Goal: Task Accomplishment & Management: Use online tool/utility

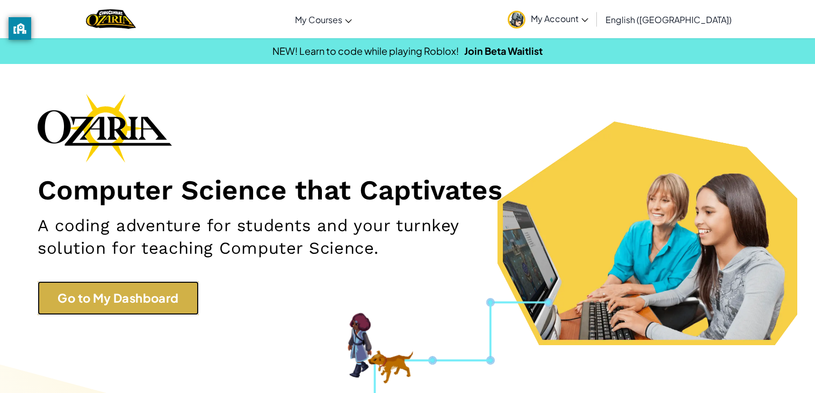
click at [71, 300] on link "Go to My Dashboard" at bounding box center [118, 298] width 161 height 34
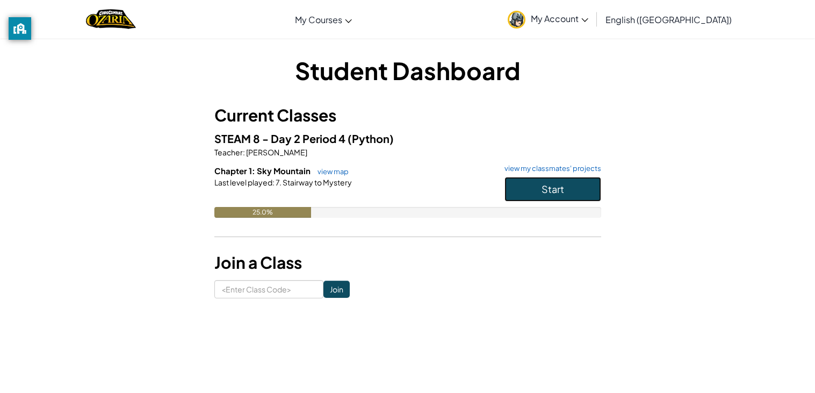
click at [569, 201] on button "Start" at bounding box center [552, 189] width 97 height 25
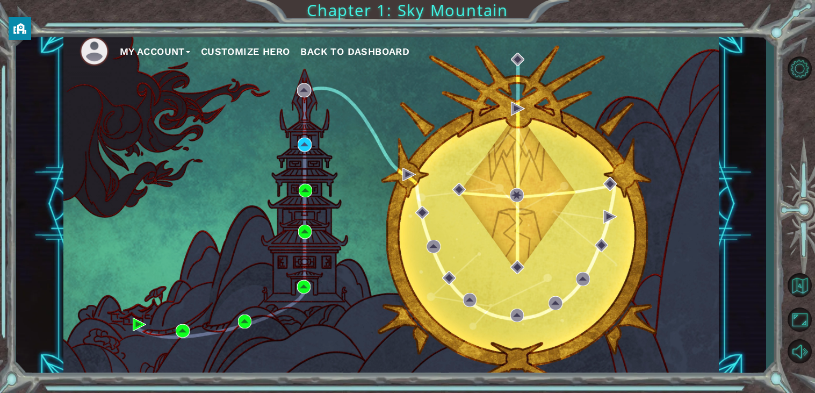
click at [306, 157] on div "My Account Customize Hero Back to Dashboard" at bounding box center [391, 203] width 656 height 345
click at [308, 149] on img at bounding box center [304, 144] width 14 height 14
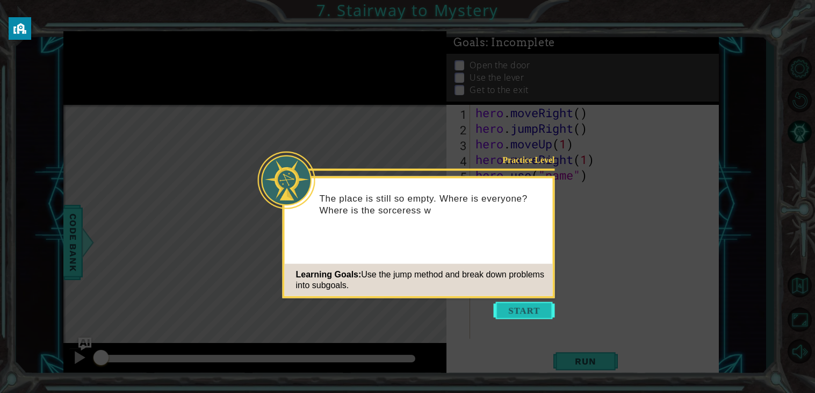
click at [500, 310] on button "Start" at bounding box center [523, 310] width 61 height 17
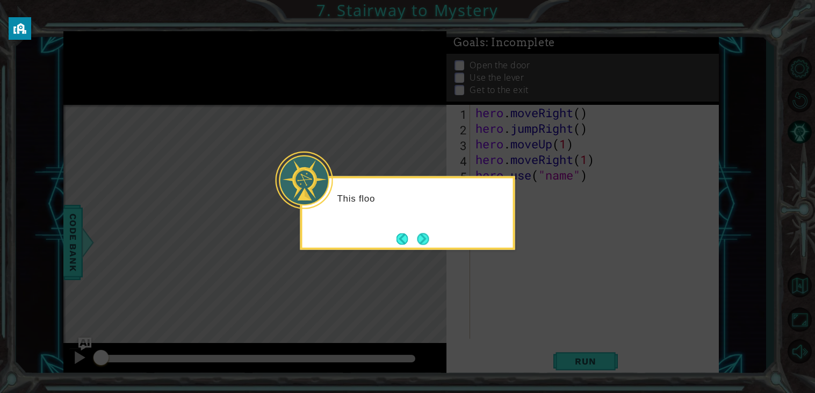
click at [440, 215] on div "This floo" at bounding box center [407, 203] width 210 height 42
click at [428, 238] on button "Next" at bounding box center [423, 238] width 12 height 12
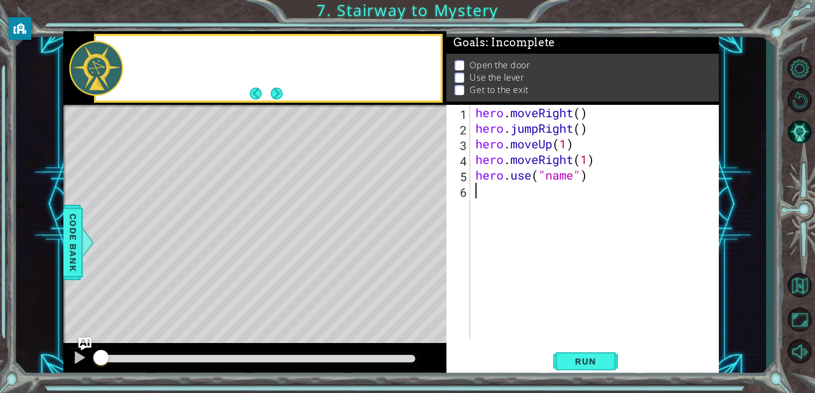
click at [417, 249] on div "Level Map" at bounding box center [311, 263] width 496 height 316
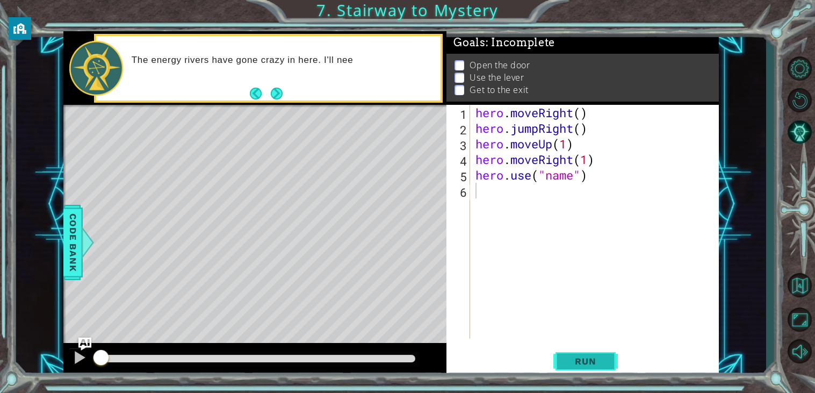
click at [597, 368] on button "Run" at bounding box center [585, 360] width 64 height 27
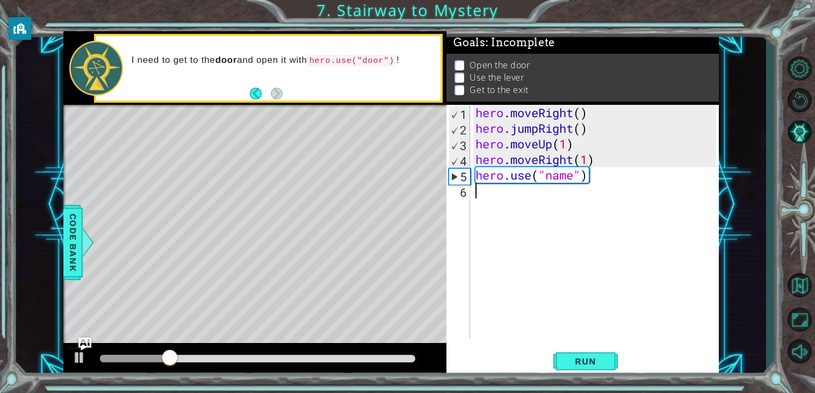
click at [576, 176] on div "hero . moveRight ( ) hero . jumpRight ( ) hero . moveUp ( 1 ) hero . moveRight …" at bounding box center [597, 237] width 248 height 265
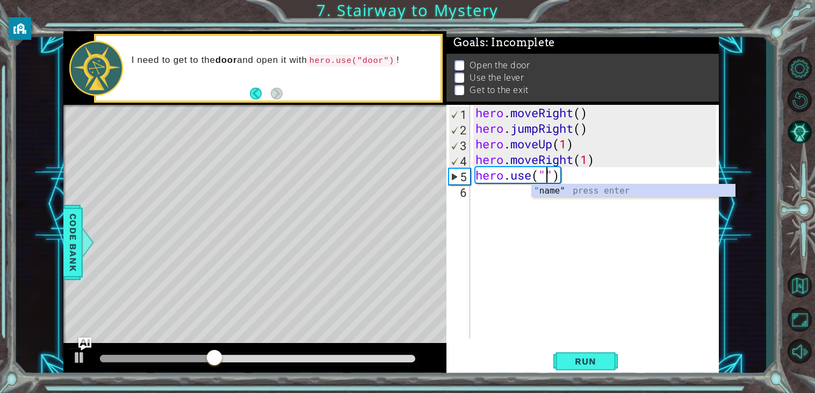
scroll to position [0, 3]
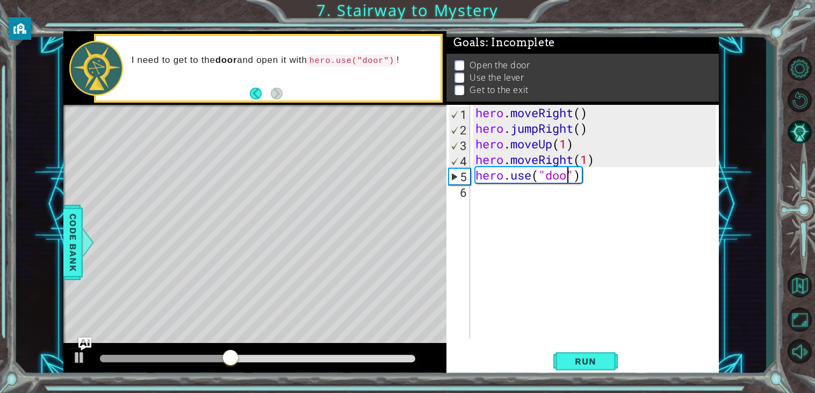
type textarea "hero.use("door")"
click at [589, 364] on span "Run" at bounding box center [585, 360] width 42 height 11
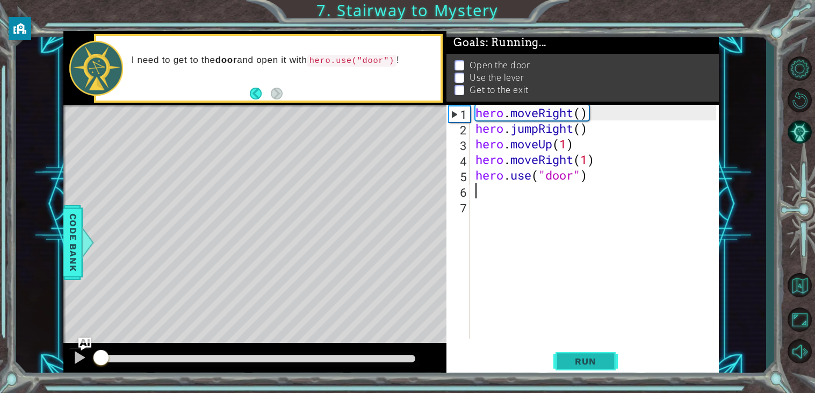
click at [593, 362] on span "Run" at bounding box center [585, 360] width 42 height 11
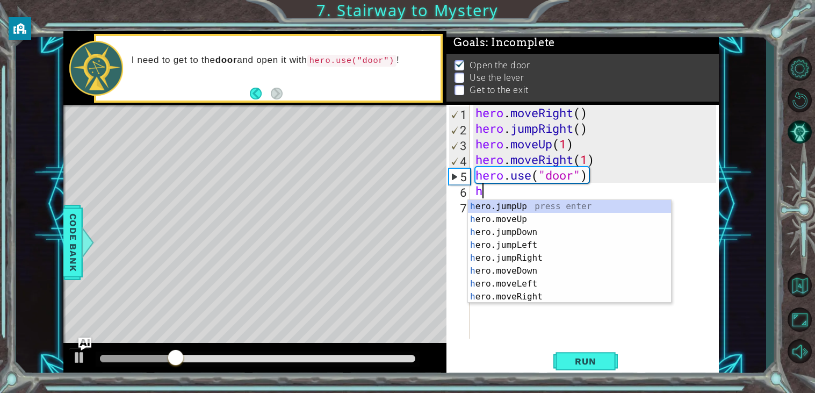
click at [570, 214] on div "h ero.jumpUp press enter h ero.moveUp press enter h ero.jumpDown press enter h …" at bounding box center [569, 264] width 203 height 129
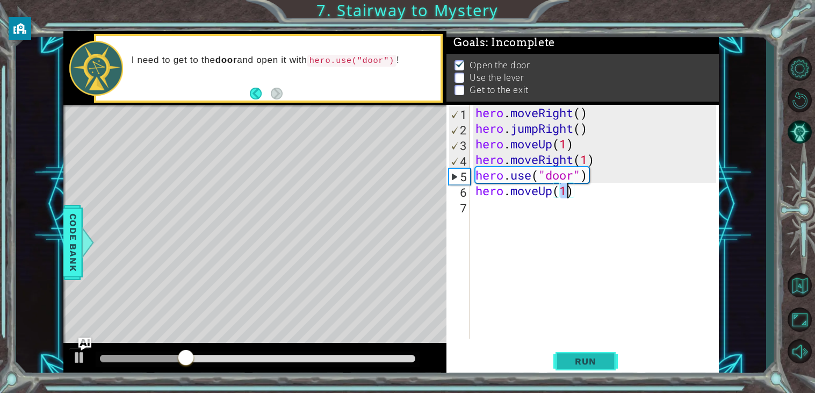
click at [605, 366] on span "Run" at bounding box center [585, 360] width 42 height 11
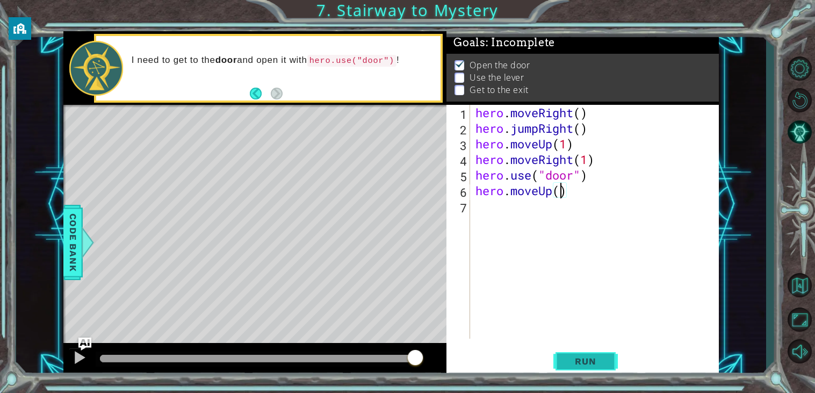
type textarea "hero.moveUp(2)"
click at [488, 207] on div "hero . moveRight ( ) hero . jumpRight ( ) hero . moveUp ( 1 ) hero . moveRight …" at bounding box center [597, 237] width 248 height 265
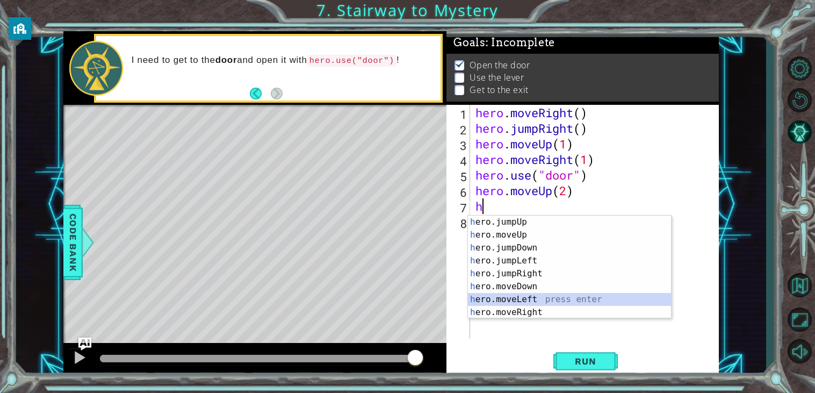
click at [569, 299] on div "h ero.jumpUp press enter h ero.moveUp press enter h ero.jumpDown press enter h …" at bounding box center [569, 279] width 203 height 129
type textarea "hero.moveLeft(1)"
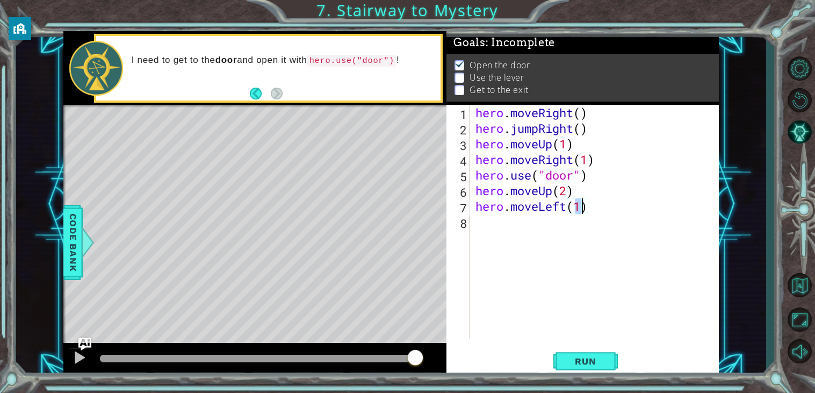
click at [501, 231] on div "hero . moveRight ( ) hero . jumpRight ( ) hero . moveUp ( 1 ) hero . moveRight …" at bounding box center [597, 237] width 248 height 265
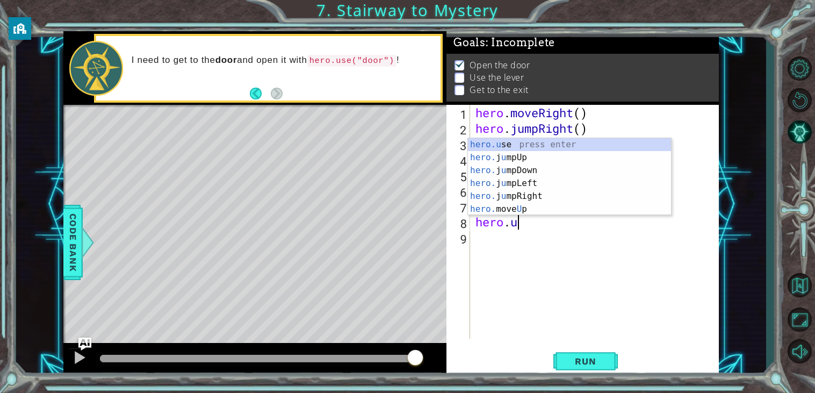
scroll to position [0, 1]
click at [537, 144] on div "hero.u se press enter hero. j u mpUp press enter hero. j u mpDown press enter h…" at bounding box center [569, 189] width 203 height 103
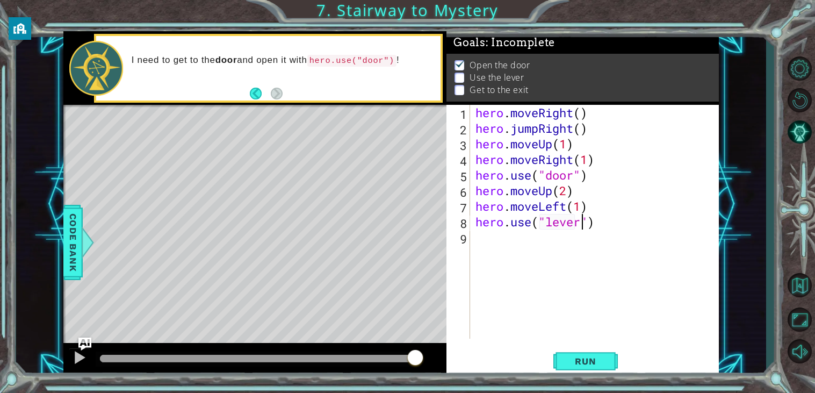
scroll to position [0, 4]
type textarea "hero.use("lever")"
click at [595, 365] on span "Run" at bounding box center [585, 360] width 42 height 11
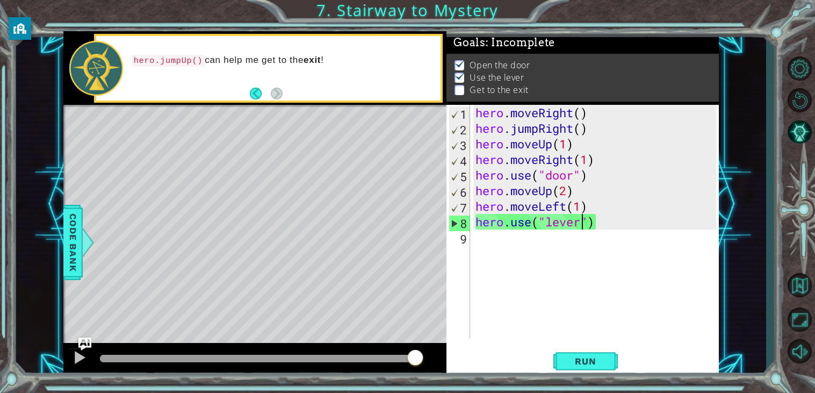
click at [597, 249] on div "hero . moveRight ( ) hero . jumpRight ( ) hero . moveUp ( 1 ) hero . moveRight …" at bounding box center [597, 237] width 248 height 265
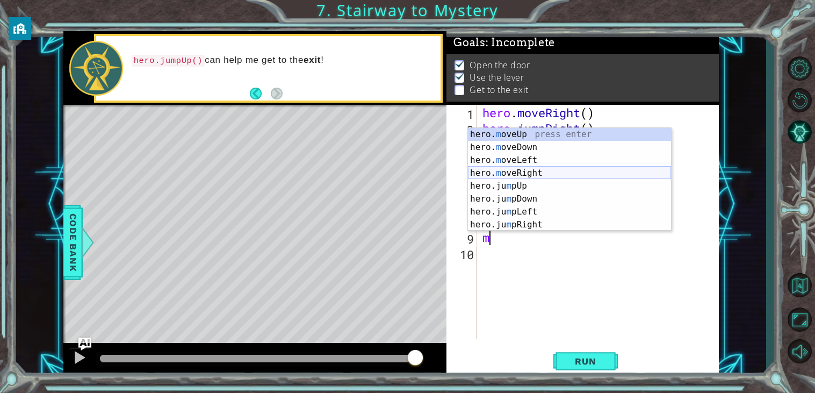
click at [560, 175] on div "hero. m oveUp press enter hero. m oveDown press enter hero. m oveLeft press ent…" at bounding box center [569, 192] width 203 height 129
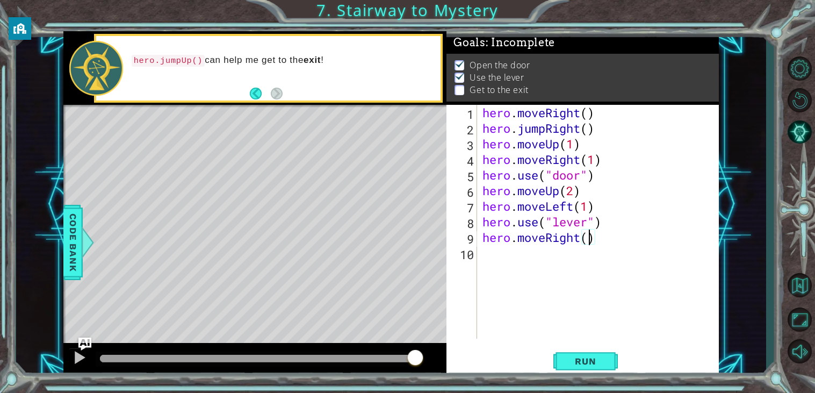
type textarea "hero.moveRight(2)"
click at [527, 259] on div "hero . moveRight ( ) hero . jumpRight ( ) hero . moveUp ( 1 ) hero . moveRight …" at bounding box center [601, 237] width 242 height 265
type textarea "h"
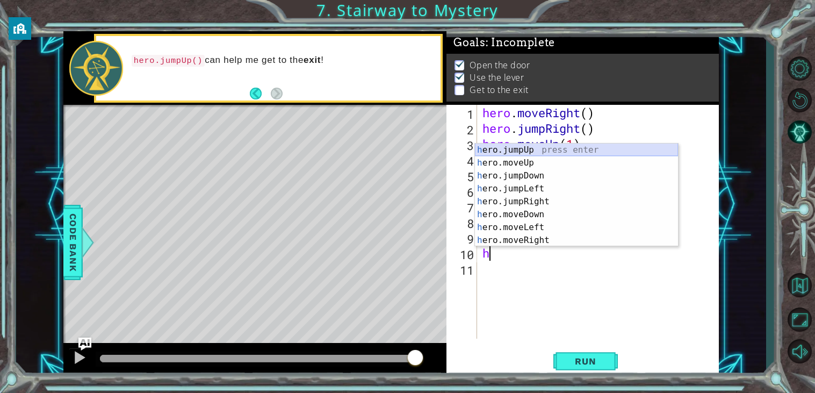
click at [557, 151] on div "h ero.jumpUp press enter h ero.moveUp press enter h ero.jumpDown press enter h …" at bounding box center [576, 207] width 203 height 129
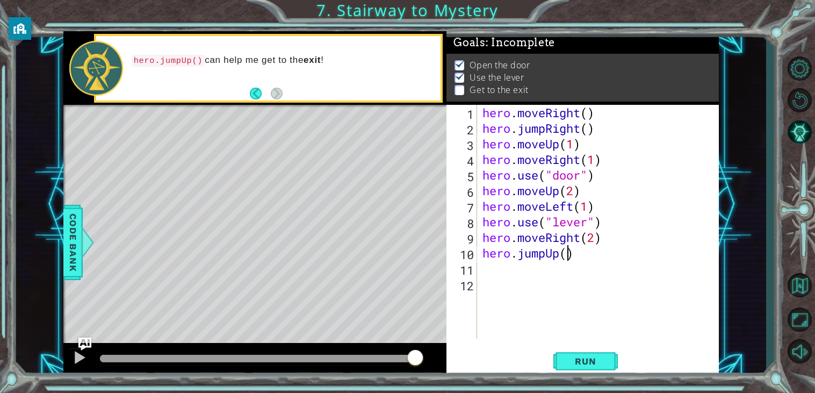
click at [566, 245] on div "hero . moveRight ( ) hero . jumpRight ( ) hero . moveUp ( 1 ) hero . moveRight …" at bounding box center [601, 237] width 242 height 265
type textarea "hero.jumpUp(1)"
click at [529, 268] on div "hero . moveRight ( ) hero . jumpRight ( ) hero . moveUp ( 1 ) hero . moveRight …" at bounding box center [601, 237] width 242 height 265
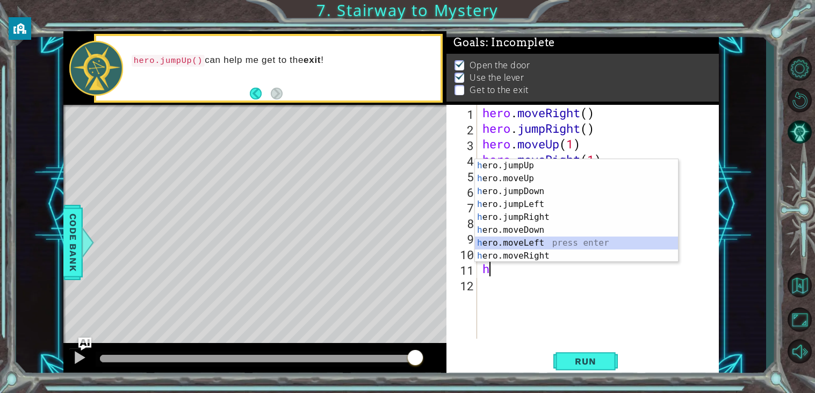
click at [569, 239] on div "h ero.jumpUp press enter h ero.moveUp press enter h ero.jumpDown press enter h …" at bounding box center [576, 223] width 203 height 129
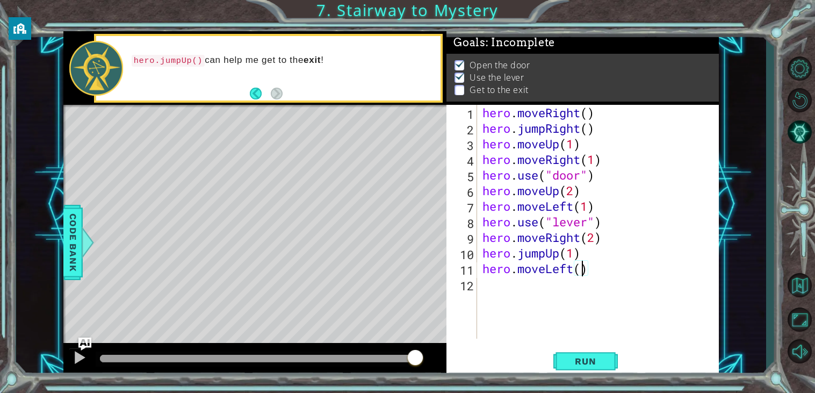
type textarea "hero.moveLeft(2)"
click at [531, 296] on div "hero . moveRight ( ) hero . jumpRight ( ) hero . moveUp ( 1 ) hero . moveRight …" at bounding box center [601, 237] width 242 height 265
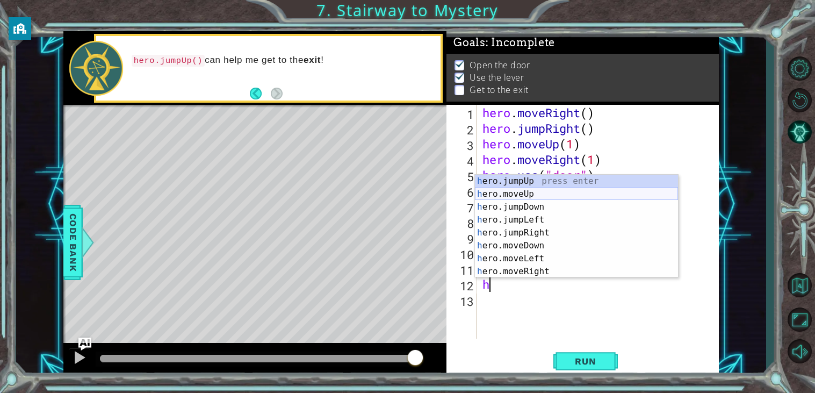
click at [572, 197] on div "h ero.jumpUp press enter h ero.moveUp press enter h ero.jumpDown press enter h …" at bounding box center [576, 239] width 203 height 129
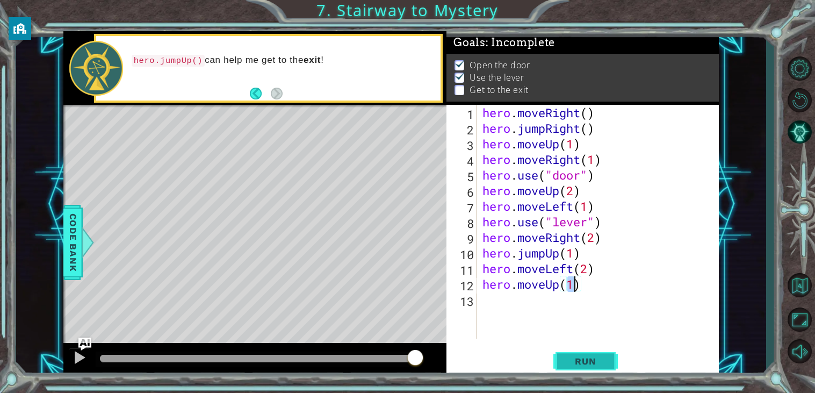
type textarea "hero.moveUp(1)"
click at [575, 352] on button "Run" at bounding box center [585, 360] width 64 height 27
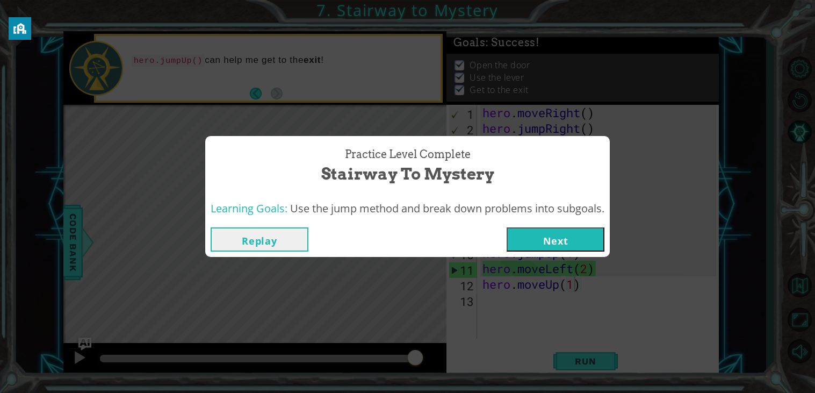
click at [579, 240] on button "Next" at bounding box center [555, 239] width 98 height 24
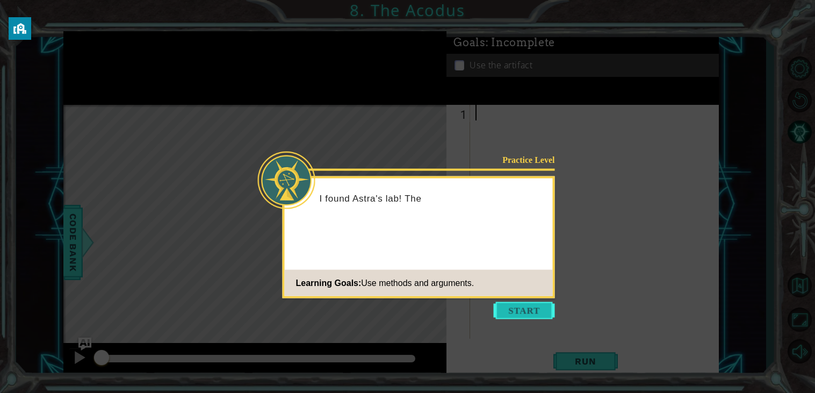
click at [535, 316] on button "Start" at bounding box center [523, 310] width 61 height 17
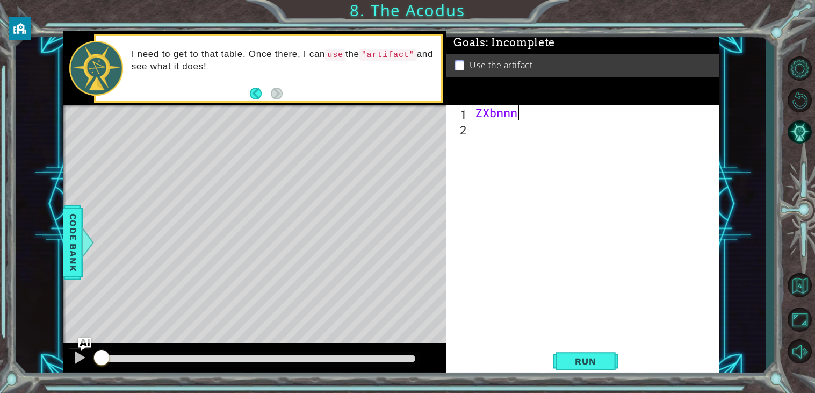
scroll to position [0, 1]
type textarea "Z"
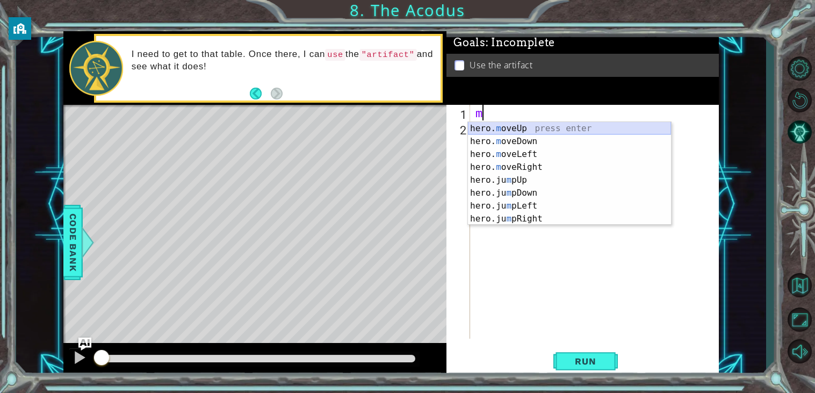
click at [552, 125] on div "hero. m oveUp press enter hero. m oveDown press enter hero. m oveLeft press ent…" at bounding box center [569, 186] width 203 height 129
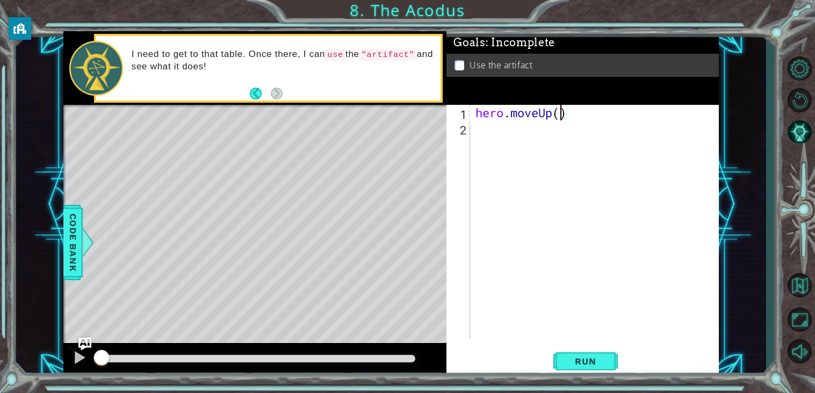
type textarea "hero.moveUp(2)"
click at [488, 146] on div "hero . moveUp ( 2 )" at bounding box center [597, 237] width 248 height 265
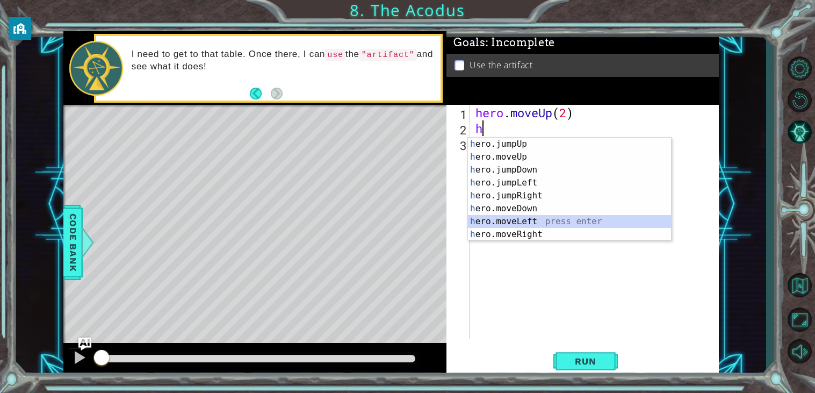
click at [546, 224] on div "h ero.jumpUp press enter h ero.moveUp press enter h ero.jumpDown press enter h …" at bounding box center [569, 201] width 203 height 129
type textarea "hero.moveLeft(1)"
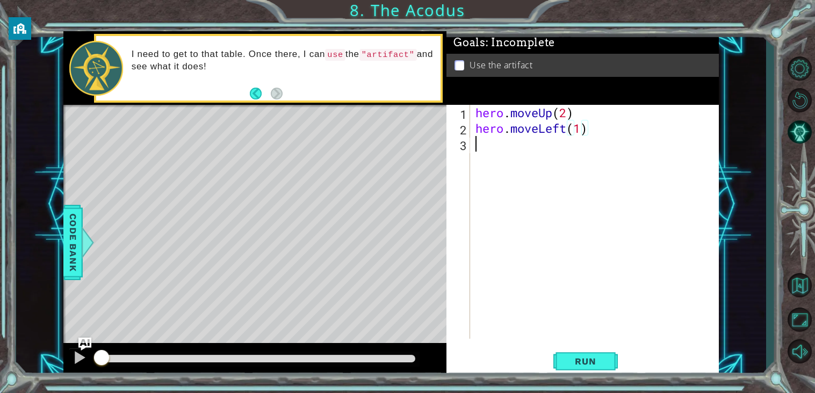
click at [512, 168] on div "hero . moveUp ( 2 ) hero . moveLeft ( 1 )" at bounding box center [597, 237] width 248 height 265
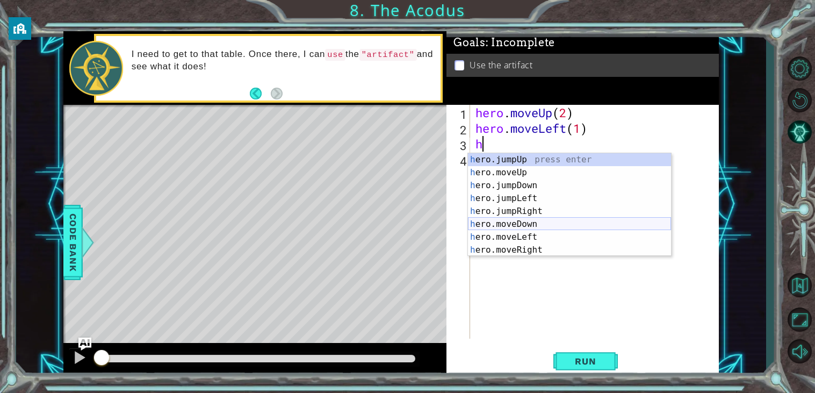
click at [551, 223] on div "h ero.jumpUp press enter h ero.moveUp press enter h ero.jumpDown press enter h …" at bounding box center [569, 217] width 203 height 129
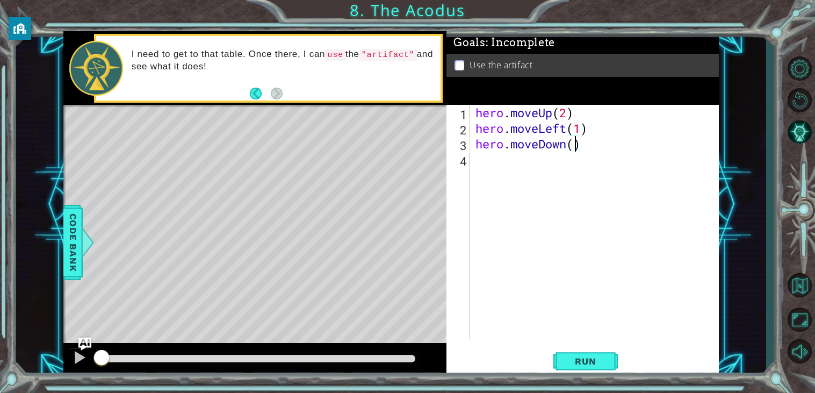
type textarea "hero.moveDown(3)"
click at [556, 190] on div "hero . moveUp ( 2 ) hero . moveLeft ( 1 ) hero . moveDown ( 3 )" at bounding box center [597, 237] width 248 height 265
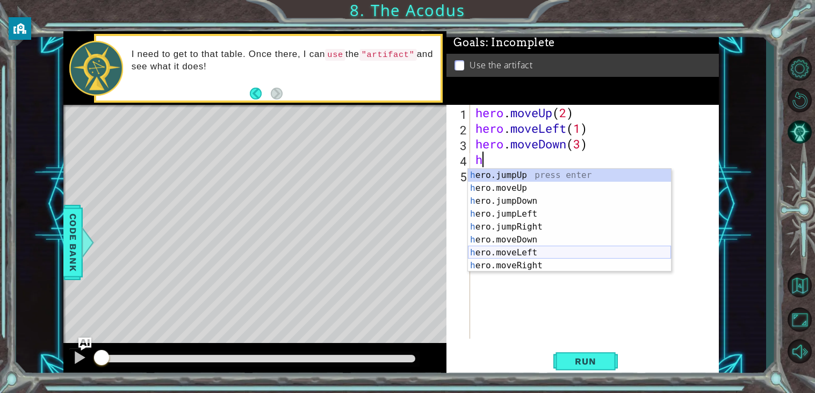
click at [547, 252] on div "h ero.jumpUp press enter h ero.moveUp press enter h ero.jumpDown press enter h …" at bounding box center [569, 233] width 203 height 129
type textarea "hero.moveLeft(1)"
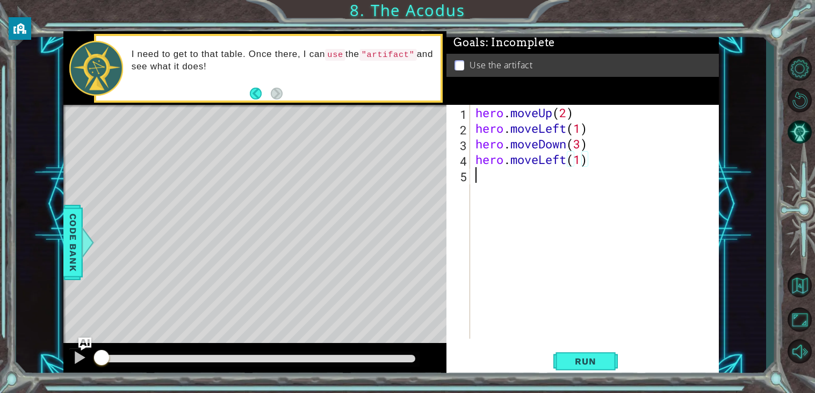
click at [551, 187] on div "hero . moveUp ( 2 ) hero . moveLeft ( 1 ) hero . moveDown ( 3 ) hero . moveLeft…" at bounding box center [597, 237] width 248 height 265
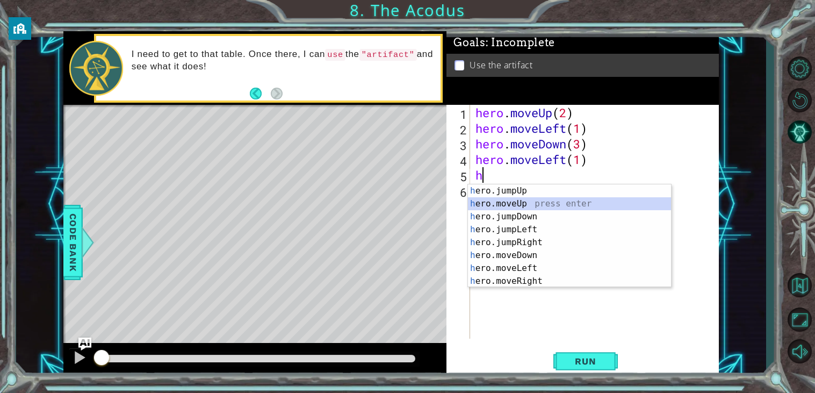
click at [535, 203] on div "h ero.jumpUp press enter h ero.moveUp press enter h ero.jumpDown press enter h …" at bounding box center [569, 248] width 203 height 129
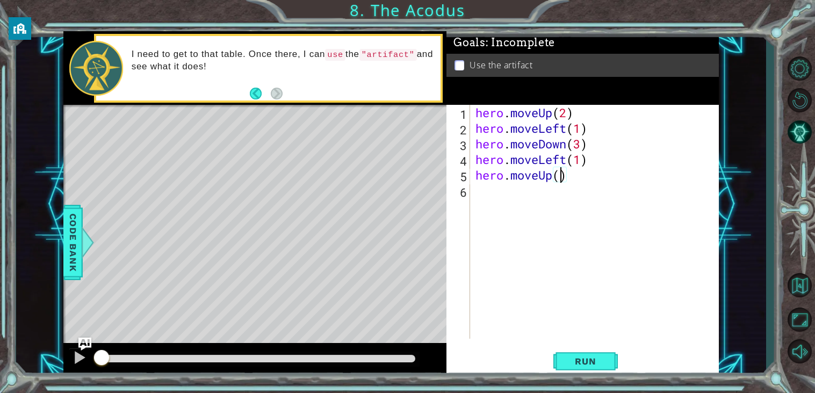
type textarea "hero.moveUp(3)"
click at [542, 201] on div "hero . moveUp ( 2 ) hero . moveLeft ( 1 ) hero . moveDown ( 3 ) hero . moveLeft…" at bounding box center [597, 237] width 248 height 265
click at [540, 204] on div "hero . moveUp ( 2 ) hero . moveLeft ( 1 ) hero . moveDown ( 3 ) hero . moveLeft…" at bounding box center [597, 237] width 248 height 265
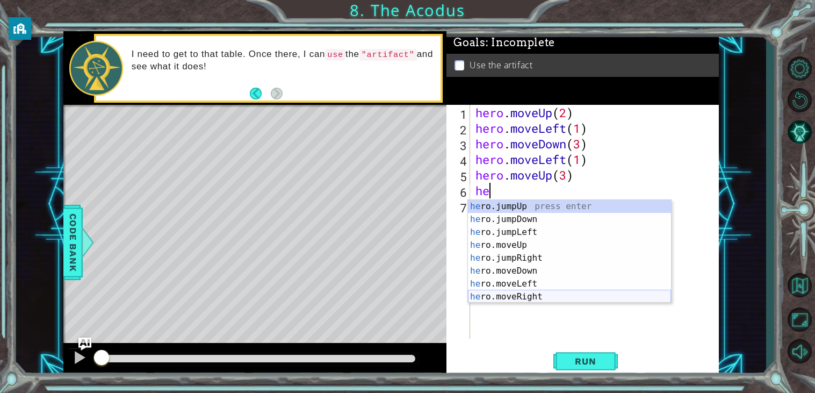
click at [560, 297] on div "he ro.jumpUp press enter he ro.jumpDown press enter he ro.jumpLeft press enter …" at bounding box center [569, 264] width 203 height 129
type textarea "hero.moveRight(1)"
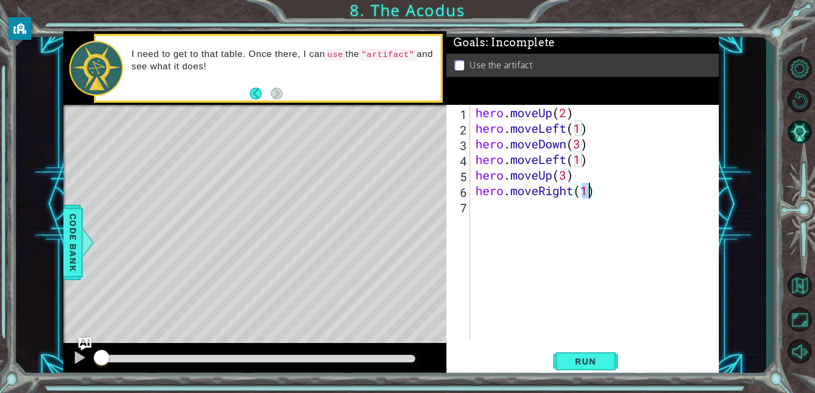
click at [542, 221] on div "hero . moveUp ( 2 ) hero . moveLeft ( 1 ) hero . moveDown ( 3 ) hero . moveLeft…" at bounding box center [597, 237] width 248 height 265
click at [594, 362] on span "Run" at bounding box center [585, 360] width 42 height 11
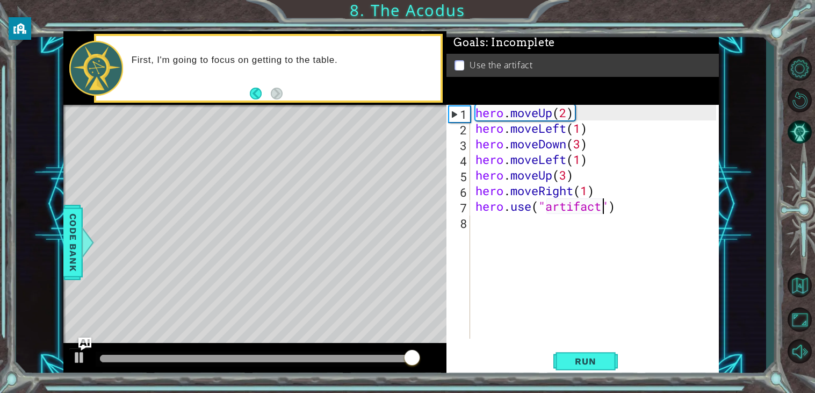
click at [588, 143] on div "hero . moveUp ( 2 ) hero . moveLeft ( 1 ) hero . moveDown ( 3 ) hero . moveLeft…" at bounding box center [597, 237] width 248 height 265
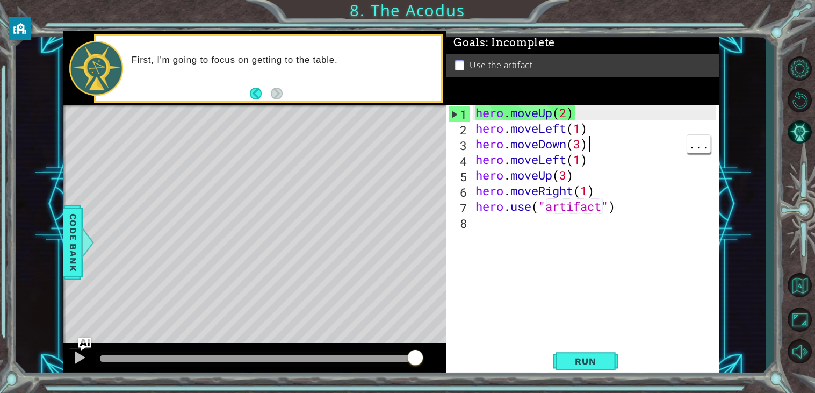
scroll to position [0, 4]
click at [576, 145] on div "hero . moveUp ( 2 ) hero . moveLeft ( 1 ) hero . moveDown ( 3 ) hero . moveLeft…" at bounding box center [597, 237] width 248 height 265
click at [599, 362] on span "Run" at bounding box center [585, 360] width 42 height 11
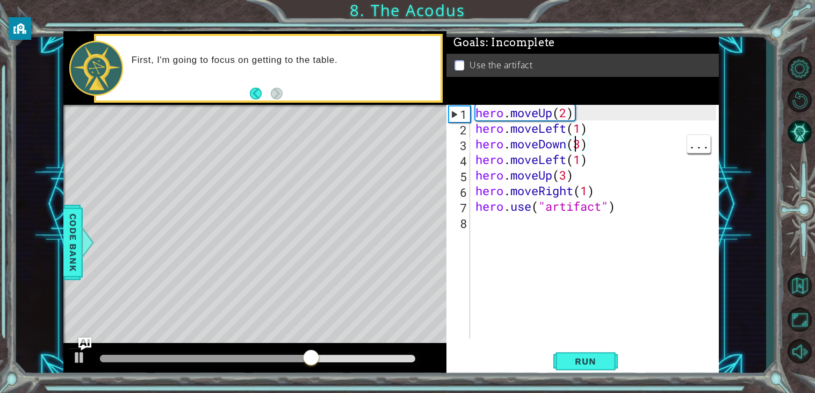
click at [582, 163] on div "hero . moveUp ( 2 ) hero . moveLeft ( 1 ) hero . moveDown ( 3 ) hero . moveLeft…" at bounding box center [597, 237] width 248 height 265
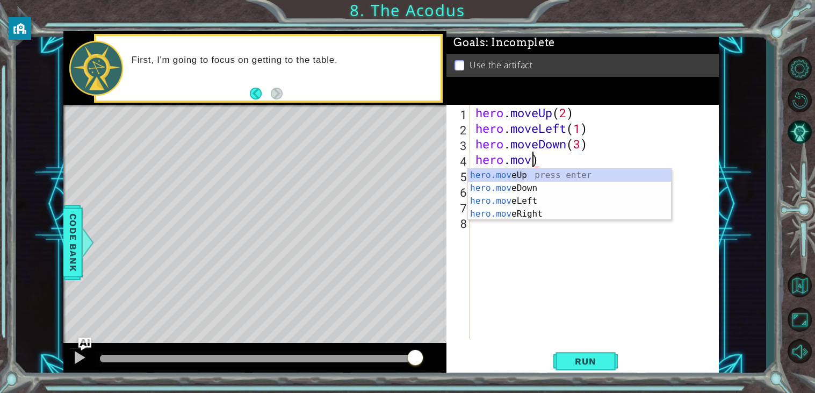
scroll to position [0, 2]
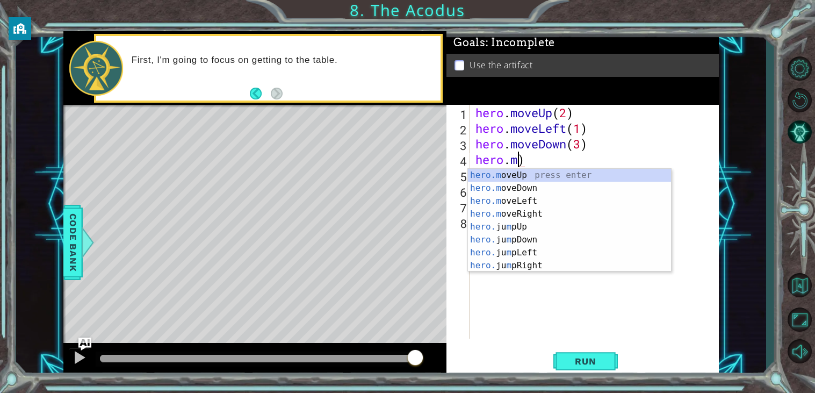
click at [532, 250] on div "hero.m oveUp press enter hero.m oveDown press enter hero.m oveLeft press enter …" at bounding box center [569, 233] width 203 height 129
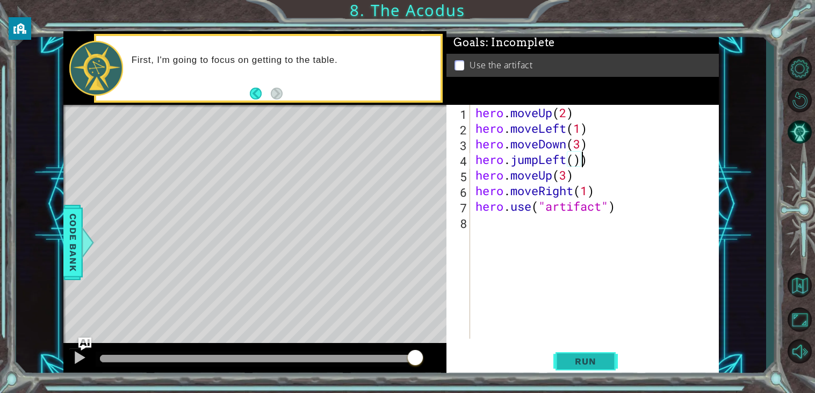
click at [612, 373] on button "Run" at bounding box center [585, 360] width 64 height 27
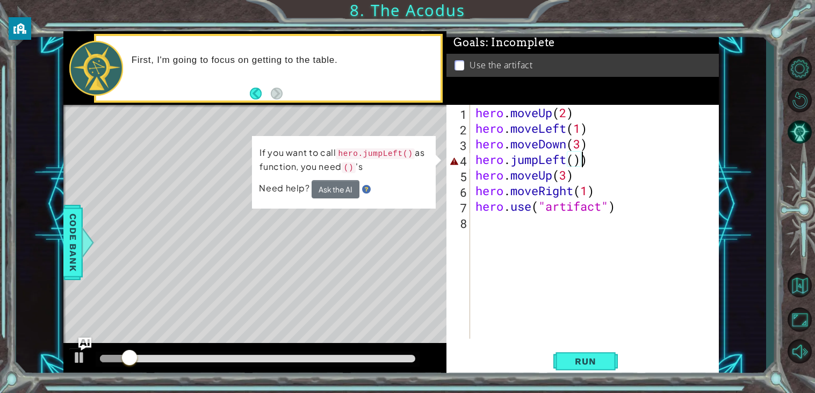
click at [585, 163] on div "hero . moveUp ( 2 ) hero . moveLeft ( 1 ) hero . moveDown ( 3 ) hero . jumpLeft…" at bounding box center [597, 237] width 248 height 265
click at [595, 162] on div "hero . moveUp ( 2 ) hero . moveLeft ( 1 ) hero . moveDown ( 3 ) hero . jumpLeft…" at bounding box center [597, 237] width 248 height 265
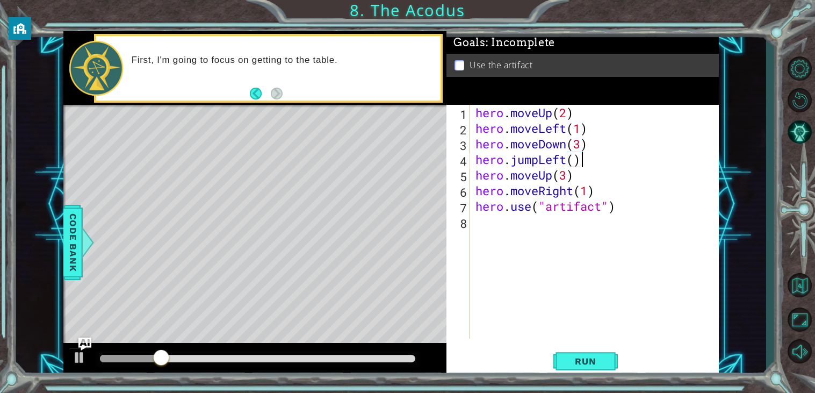
click at [590, 157] on div "hero . moveUp ( 2 ) hero . moveLeft ( 1 ) hero . moveDown ( 3 ) hero . jumpLeft…" at bounding box center [597, 237] width 248 height 265
click at [570, 164] on div "hero . moveUp ( 2 ) hero . moveLeft ( 1 ) hero . moveDown ( 3 ) hero . jumpLeft…" at bounding box center [597, 237] width 248 height 265
click at [577, 154] on div "hero . moveUp ( 2 ) hero . moveLeft ( 1 ) hero . moveDown ( 3 ) hero . jumpLeft…" at bounding box center [597, 237] width 248 height 265
click at [568, 173] on div "hero . moveUp ( 2 ) hero . moveLeft ( 1 ) hero . moveDown ( 3 ) hero . jumpLeft…" at bounding box center [597, 237] width 248 height 265
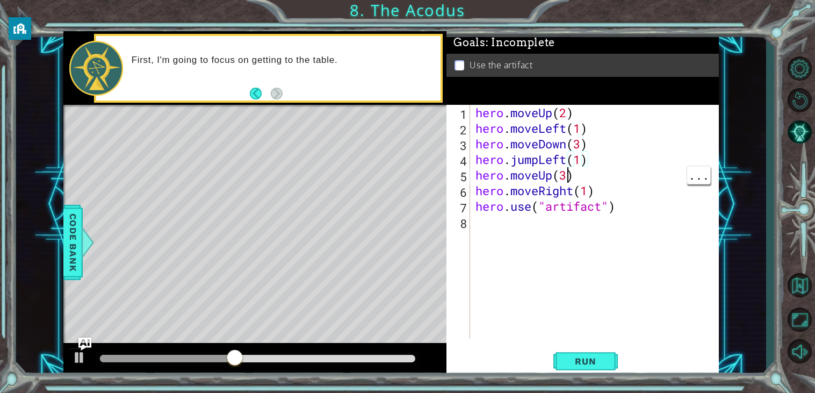
scroll to position [0, 3]
click at [584, 165] on div "hero . moveUp ( 2 ) hero . moveLeft ( 1 ) hero . moveDown ( 3 ) hero . jumpLeft…" at bounding box center [597, 237] width 248 height 265
type textarea "hero.jumpLeft(1)"
click at [582, 165] on div "hero . moveUp ( 2 ) hero . moveLeft ( 1 ) hero . moveDown ( 3 ) hero . jumpLeft…" at bounding box center [597, 237] width 248 height 265
click at [595, 159] on div "hero . moveUp ( 2 ) hero . moveLeft ( 1 ) hero . moveDown ( 3 ) hero . jumpLeft…" at bounding box center [597, 237] width 248 height 265
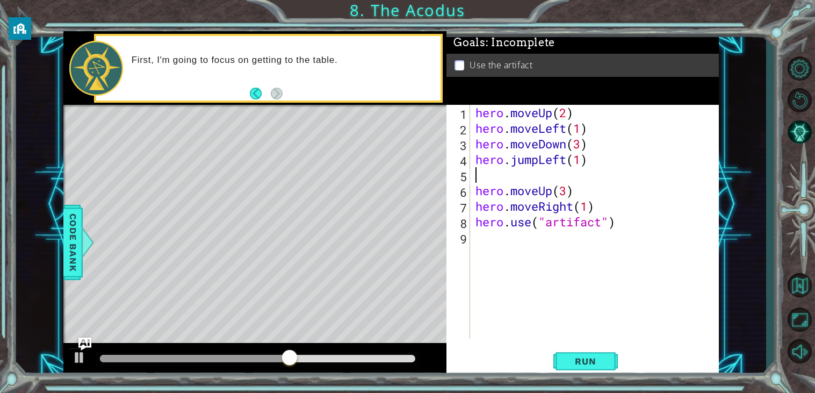
scroll to position [0, 0]
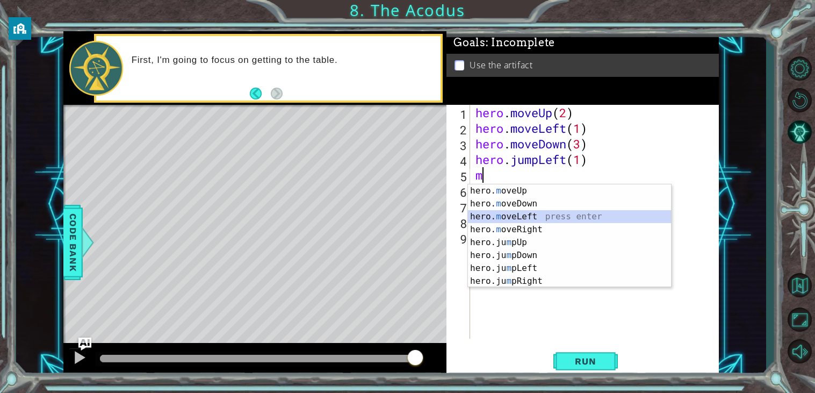
click at [563, 210] on div "hero. m oveUp press enter hero. m oveDown press enter hero. m oveLeft press ent…" at bounding box center [569, 248] width 203 height 129
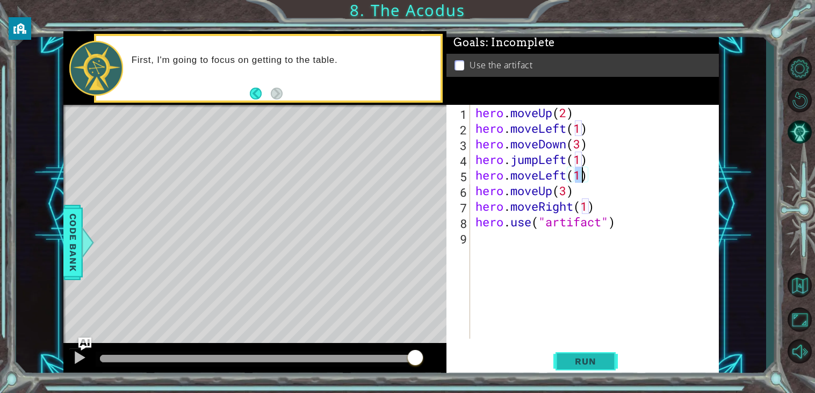
type textarea "hero.moveLeft(1)"
click at [597, 366] on span "Run" at bounding box center [585, 360] width 42 height 11
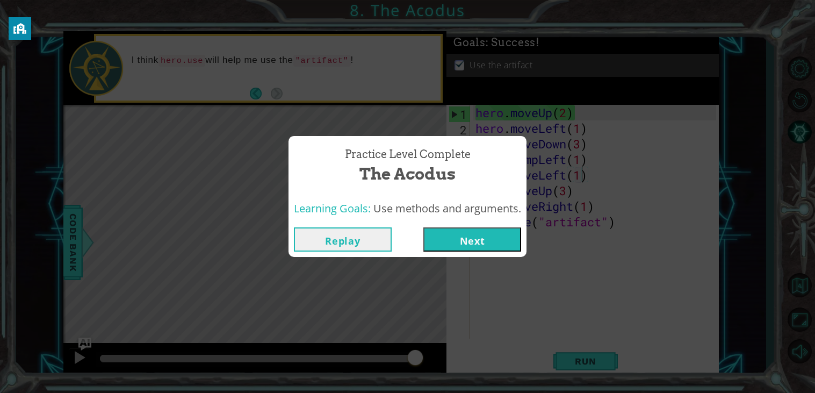
click at [503, 249] on button "Next" at bounding box center [472, 239] width 98 height 24
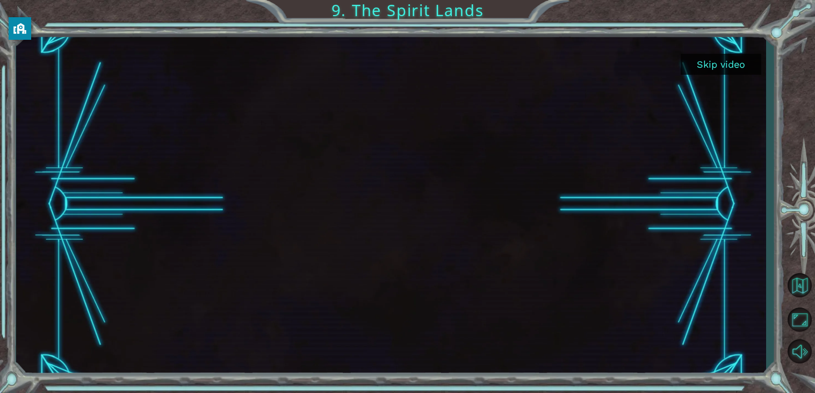
click at [711, 66] on button "Skip video" at bounding box center [720, 64] width 81 height 21
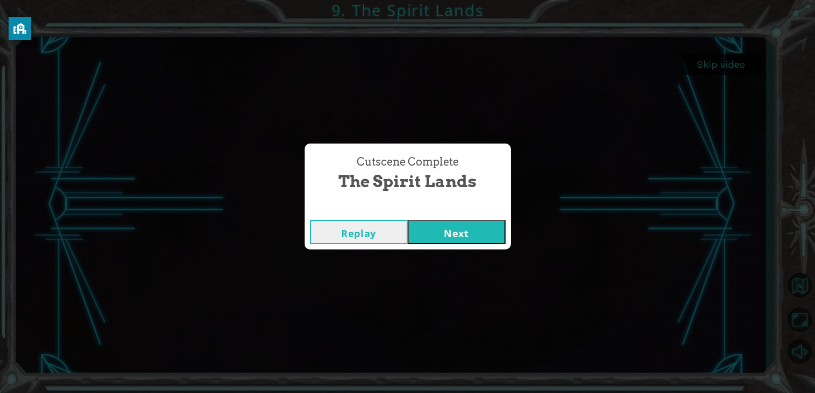
click at [482, 233] on button "Next" at bounding box center [457, 232] width 98 height 24
click at [483, 234] on body "Skip video 9. The Spirit Lands Cutscene Complete The Spirit Lands Replay Next I…" at bounding box center [407, 196] width 815 height 393
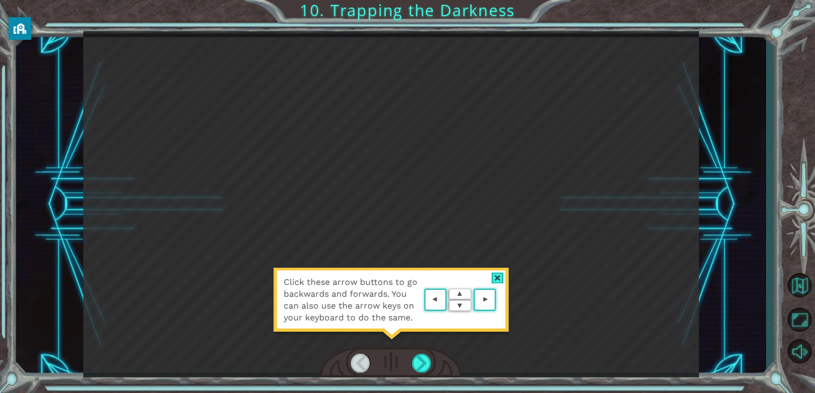
click at [500, 278] on div at bounding box center [497, 277] width 12 height 11
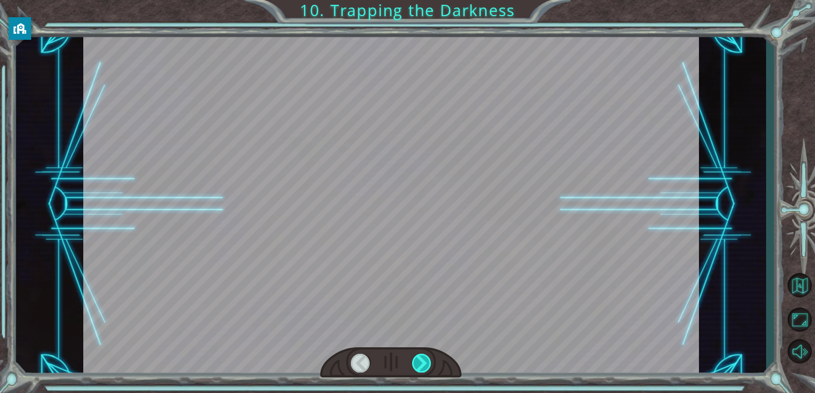
click at [428, 364] on div at bounding box center [421, 362] width 19 height 19
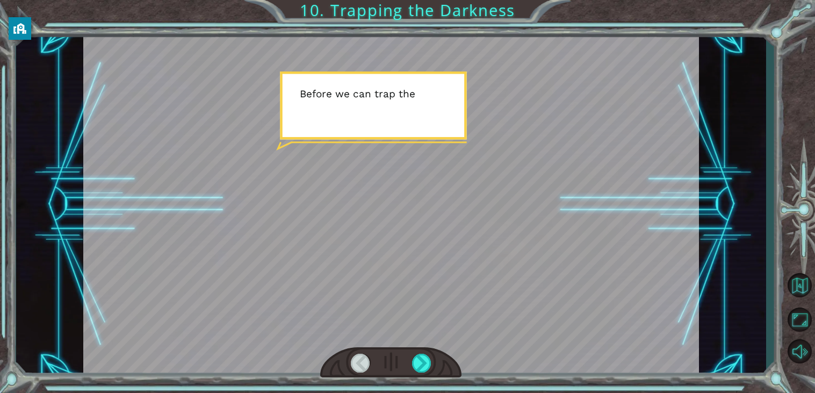
click at [432, 89] on div at bounding box center [390, 204] width 615 height 346
click at [412, 119] on div at bounding box center [390, 204] width 615 height 346
click at [413, 106] on div at bounding box center [390, 204] width 615 height 346
click at [427, 362] on div at bounding box center [421, 362] width 19 height 19
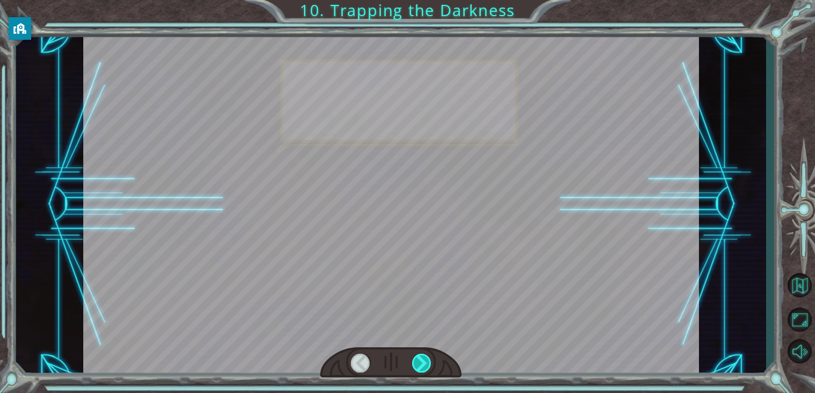
click at [429, 362] on div at bounding box center [421, 362] width 19 height 19
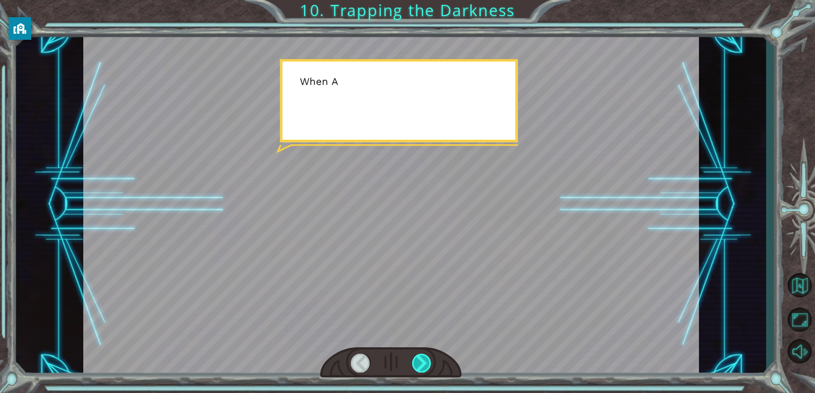
click at [428, 365] on div at bounding box center [421, 362] width 19 height 19
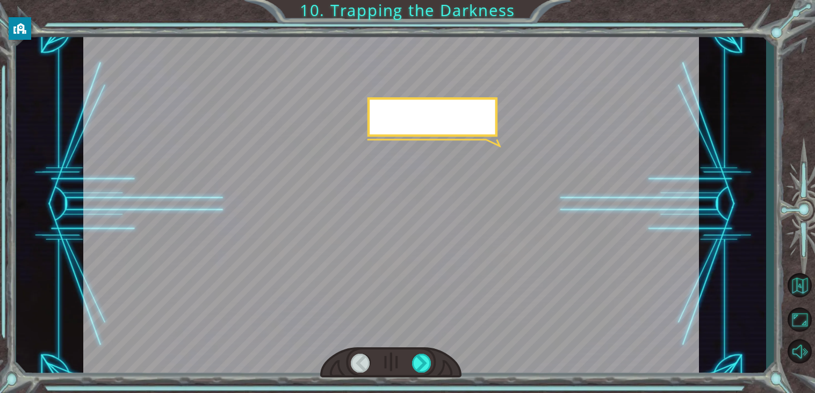
click at [428, 368] on div at bounding box center [421, 362] width 19 height 19
click at [440, 360] on div at bounding box center [390, 362] width 141 height 31
click at [435, 373] on div at bounding box center [390, 362] width 141 height 31
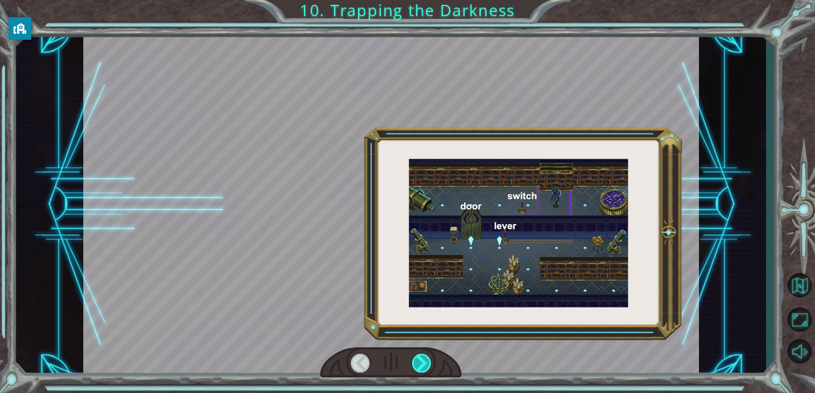
click at [430, 365] on div at bounding box center [421, 362] width 19 height 19
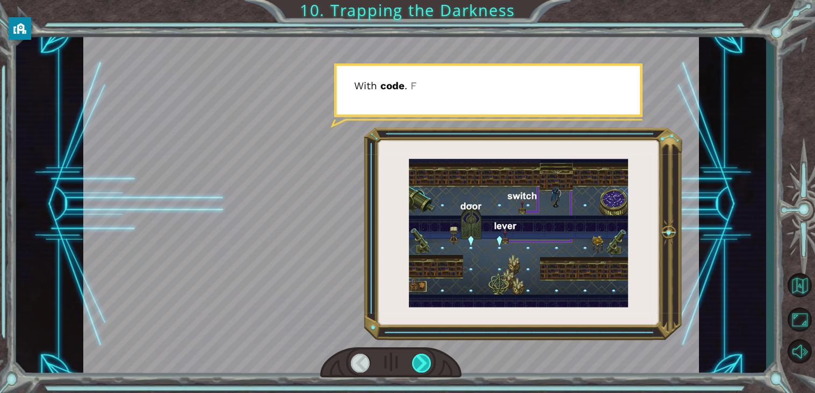
click at [427, 361] on div at bounding box center [421, 362] width 19 height 19
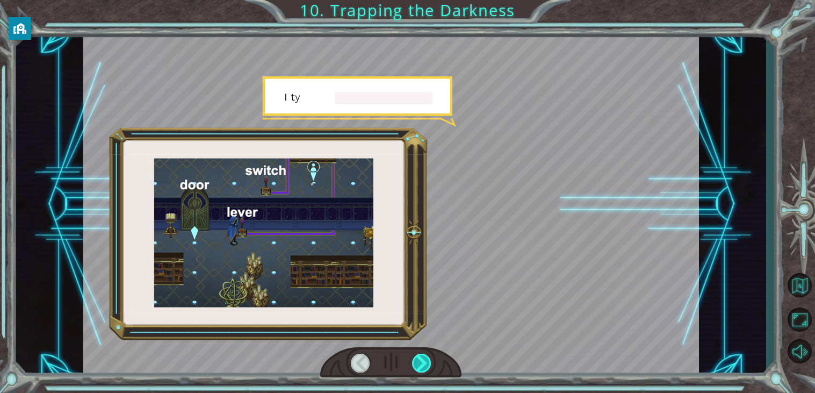
click at [425, 371] on div at bounding box center [421, 362] width 19 height 19
click at [428, 369] on div at bounding box center [421, 362] width 19 height 19
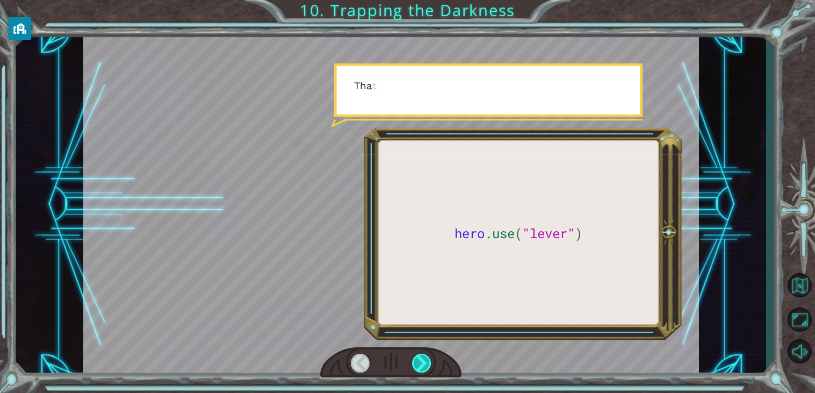
click at [429, 367] on div at bounding box center [421, 362] width 19 height 19
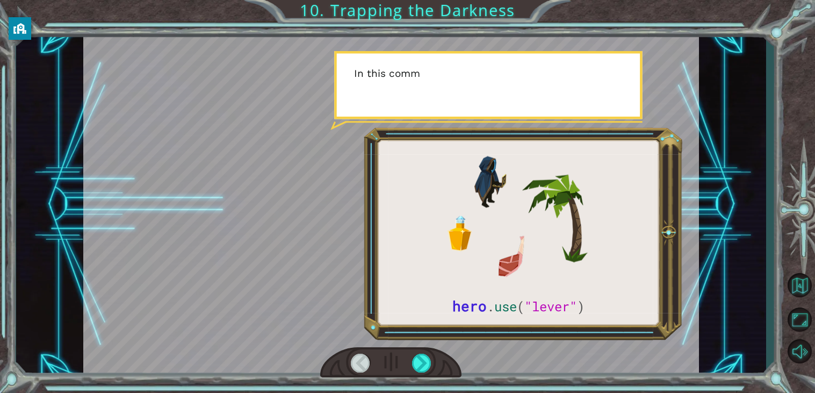
click at [440, 374] on div at bounding box center [390, 362] width 141 height 31
click at [445, 362] on div at bounding box center [390, 362] width 141 height 31
click at [426, 370] on div at bounding box center [421, 362] width 19 height 19
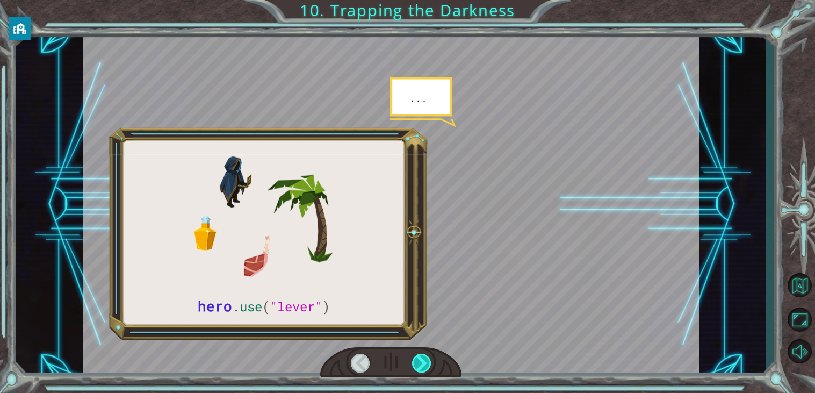
click at [422, 367] on div at bounding box center [421, 362] width 19 height 19
click at [422, 371] on div at bounding box center [421, 362] width 19 height 19
click at [421, 371] on div at bounding box center [421, 362] width 19 height 19
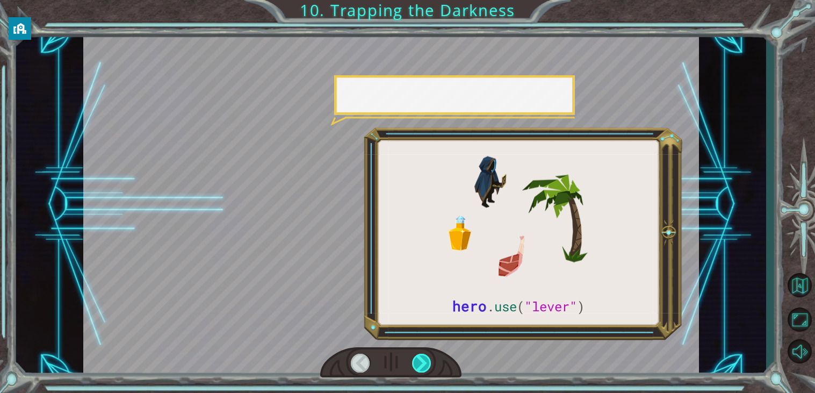
click at [424, 370] on div at bounding box center [421, 362] width 19 height 19
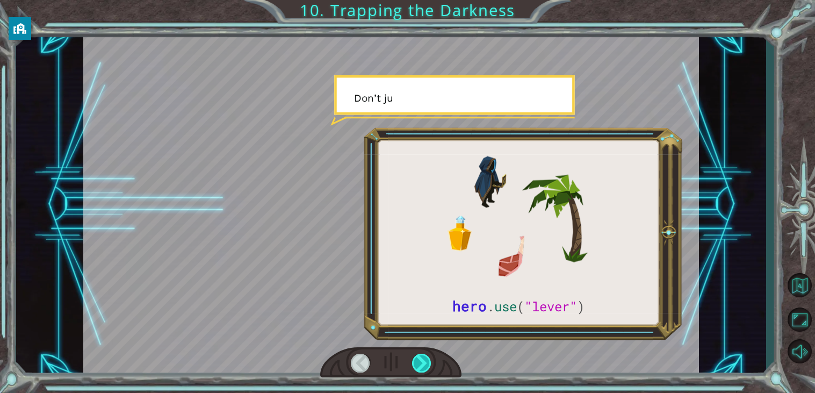
click at [423, 370] on div at bounding box center [421, 362] width 19 height 19
click at [422, 368] on div at bounding box center [421, 362] width 19 height 19
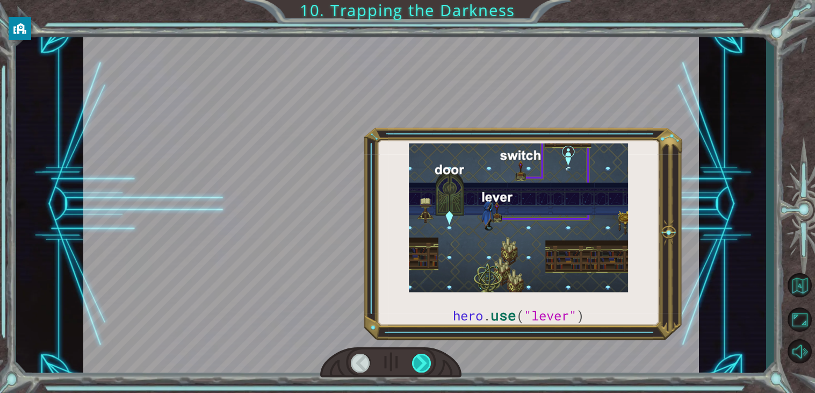
click at [428, 366] on div at bounding box center [421, 362] width 19 height 19
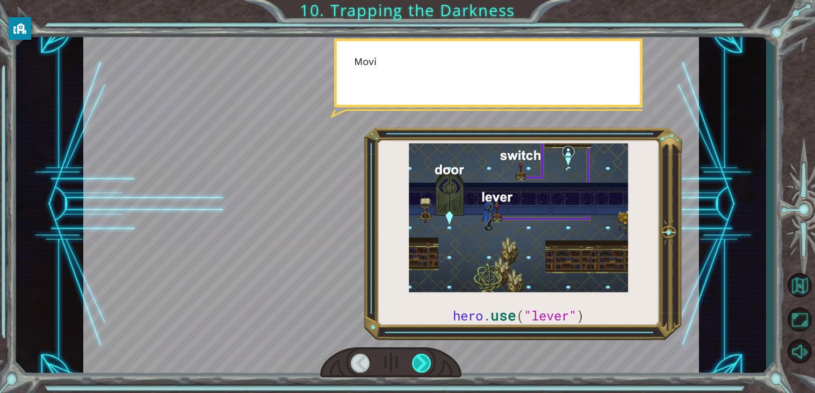
click at [424, 370] on div at bounding box center [421, 362] width 19 height 19
click at [423, 369] on div at bounding box center [421, 362] width 19 height 19
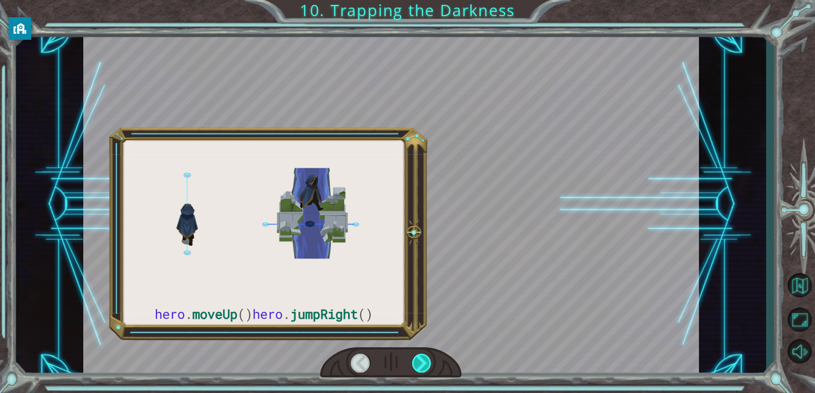
click at [422, 369] on div at bounding box center [421, 362] width 19 height 19
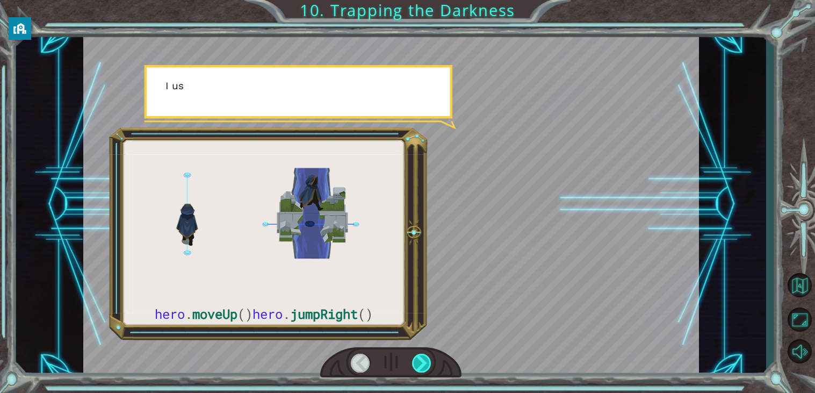
click at [422, 368] on div at bounding box center [421, 362] width 19 height 19
click at [429, 364] on div at bounding box center [421, 362] width 19 height 19
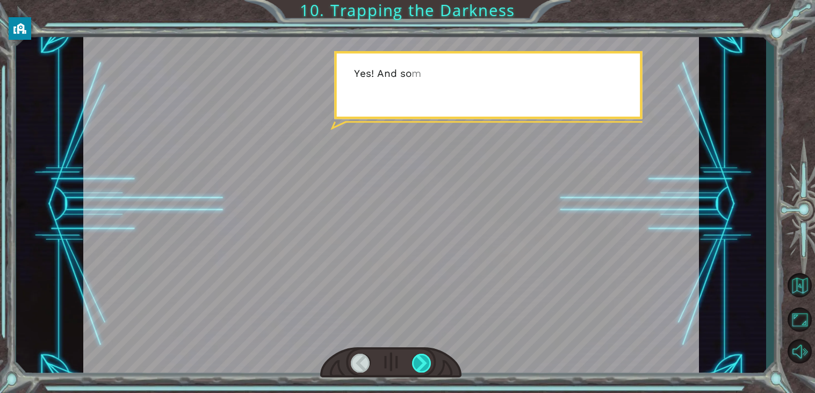
click at [424, 370] on div at bounding box center [421, 362] width 19 height 19
click at [430, 368] on div at bounding box center [421, 362] width 19 height 19
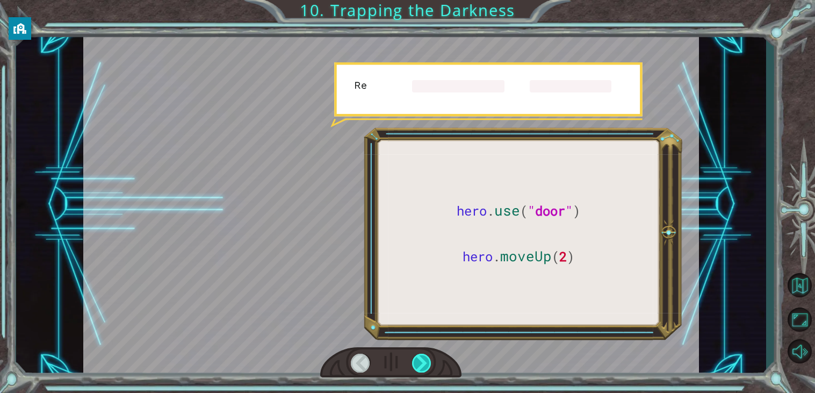
click at [425, 368] on div at bounding box center [421, 362] width 19 height 19
click at [426, 366] on div at bounding box center [421, 362] width 19 height 19
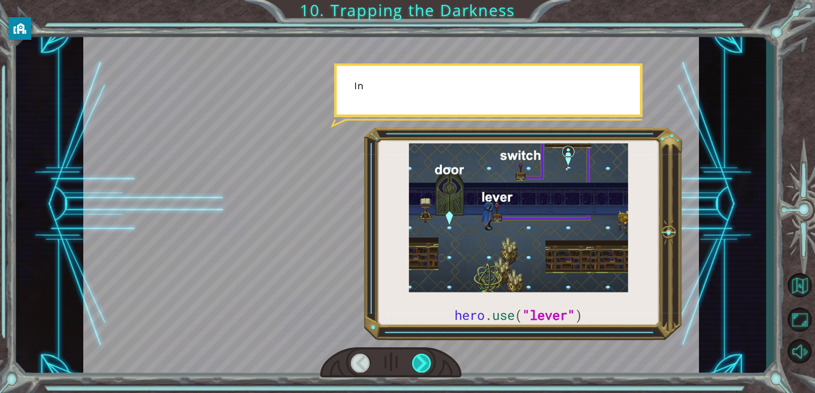
click at [427, 368] on div at bounding box center [421, 362] width 19 height 19
click at [423, 369] on div at bounding box center [421, 362] width 19 height 19
click at [427, 365] on div at bounding box center [421, 362] width 19 height 19
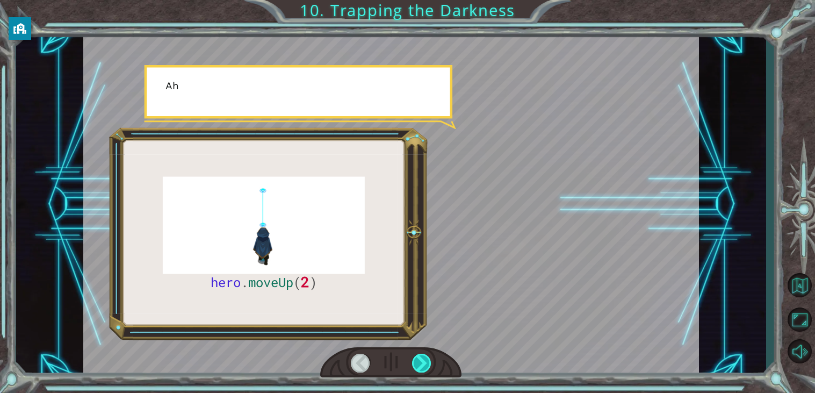
click at [428, 368] on div at bounding box center [421, 362] width 19 height 19
click at [428, 365] on div at bounding box center [421, 362] width 19 height 19
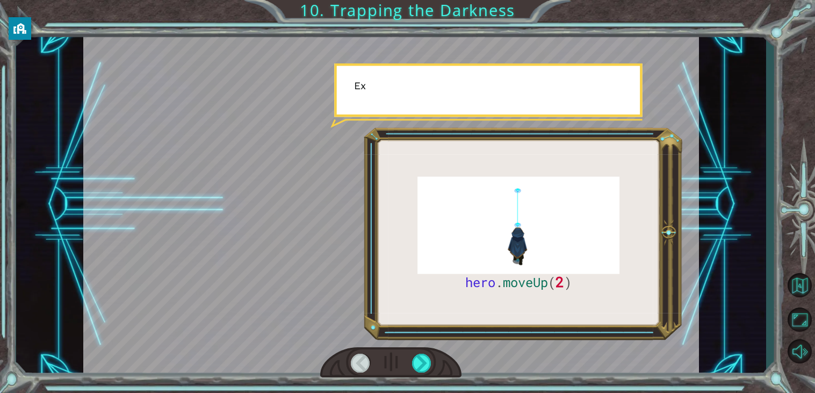
click at [429, 364] on div at bounding box center [421, 362] width 19 height 19
click at [443, 363] on div at bounding box center [390, 362] width 141 height 31
click at [429, 366] on div at bounding box center [421, 362] width 19 height 19
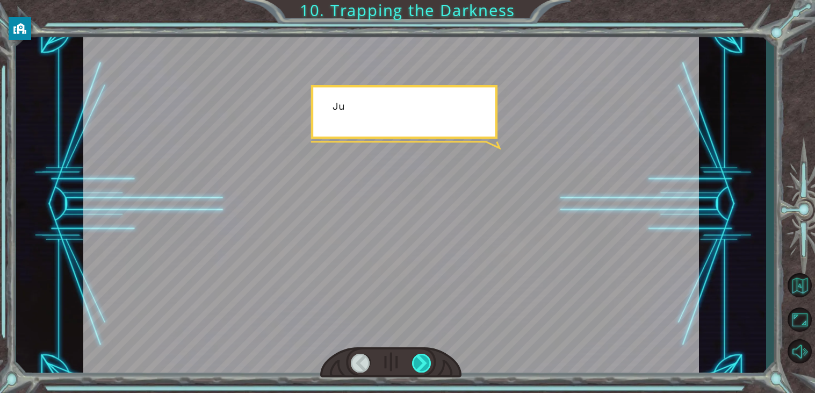
click at [429, 370] on div at bounding box center [421, 362] width 19 height 19
click at [427, 365] on div at bounding box center [421, 362] width 19 height 19
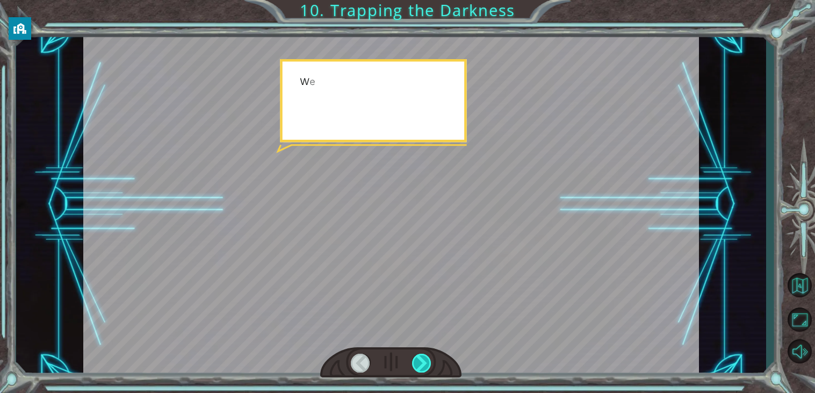
click at [427, 362] on div at bounding box center [421, 362] width 19 height 19
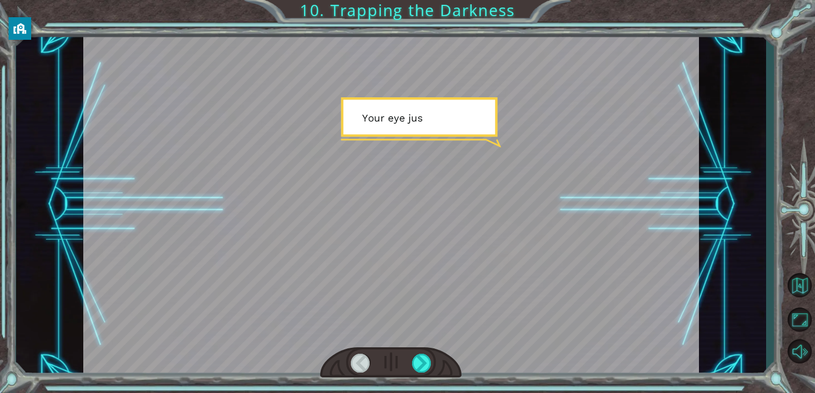
click at [608, 209] on div at bounding box center [390, 204] width 615 height 346
click at [612, 239] on div at bounding box center [390, 204] width 615 height 346
click at [430, 363] on div at bounding box center [421, 362] width 19 height 19
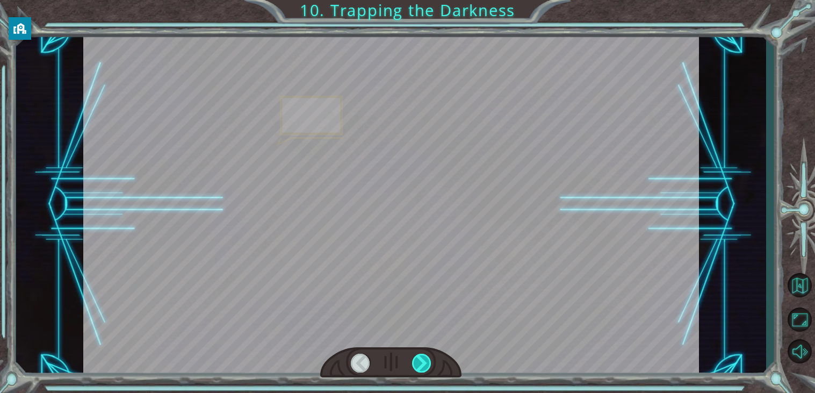
click at [426, 371] on div at bounding box center [421, 362] width 19 height 19
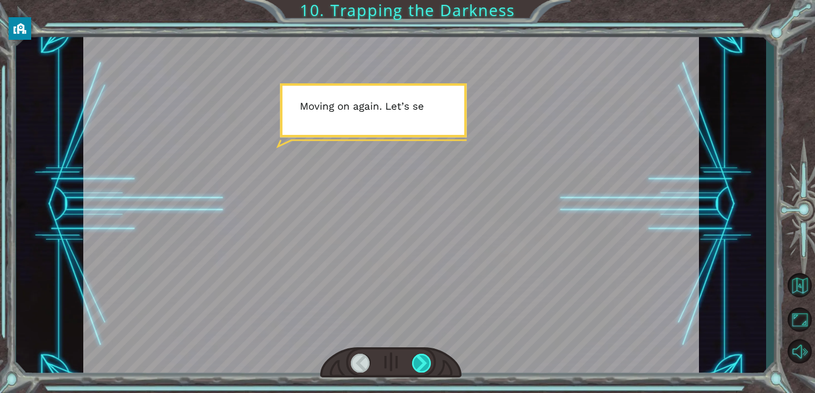
click at [419, 359] on div at bounding box center [421, 362] width 19 height 19
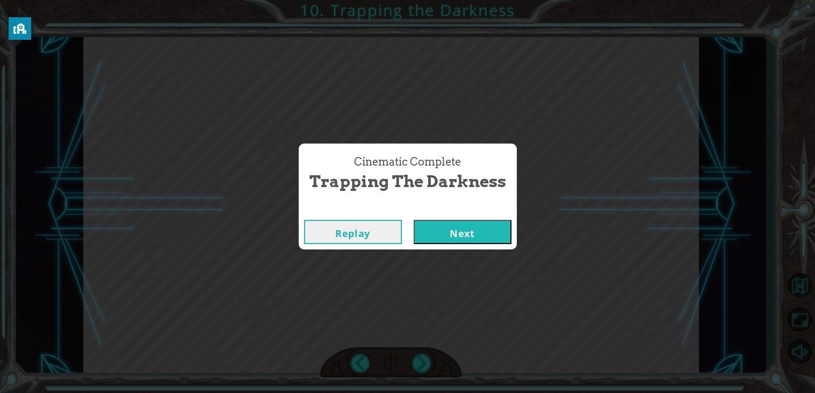
click at [428, 370] on div "Cinematic Complete Trapping the Darkness Replay Next" at bounding box center [407, 196] width 815 height 393
click at [423, 371] on div "Cinematic Complete Trapping the Darkness Replay Next" at bounding box center [407, 196] width 815 height 393
click at [416, 370] on div "Cinematic Complete Trapping the Darkness Replay Next" at bounding box center [407, 196] width 815 height 393
click at [478, 252] on div "Cinematic Complete Trapping the Darkness Replay Next" at bounding box center [407, 196] width 815 height 393
click at [453, 226] on button "Next" at bounding box center [462, 232] width 98 height 24
